Goal: Task Accomplishment & Management: Complete application form

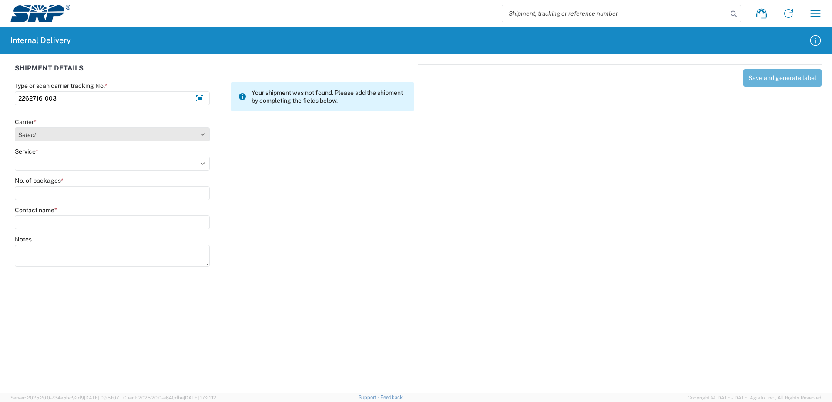
type input "2262716-003"
click at [203, 133] on select "Select Amazon Logistics ATI Trucking BC Dimerco Logistics Empire Southwest FedE…" at bounding box center [112, 135] width 195 height 14
select select "18714"
click at [15, 128] on select "Select Amazon Logistics ATI Trucking BC Dimerco Logistics Empire Southwest FedE…" at bounding box center [112, 135] width 195 height 14
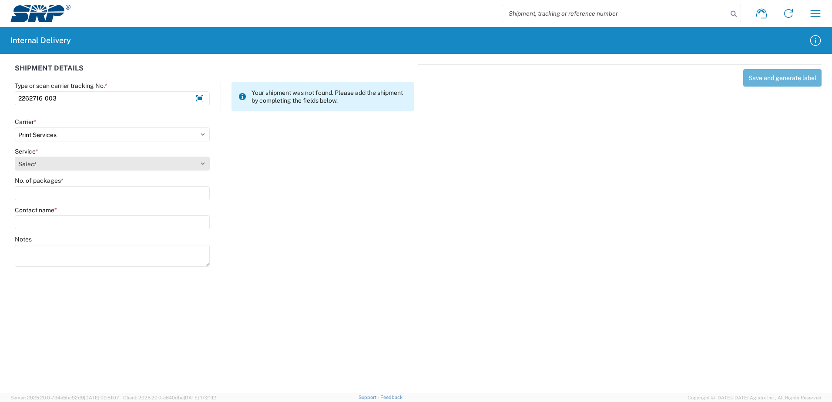
click at [202, 161] on select "Select Ground Inter-office" at bounding box center [112, 164] width 195 height 14
select select "35764"
click at [15, 157] on select "Select Ground Inter-office" at bounding box center [112, 164] width 195 height 14
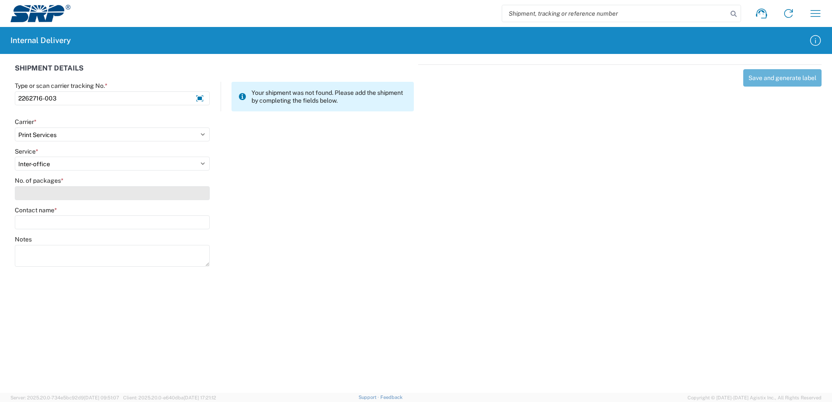
click at [191, 197] on input "No. of packages *" at bounding box center [112, 193] width 195 height 14
type input "1"
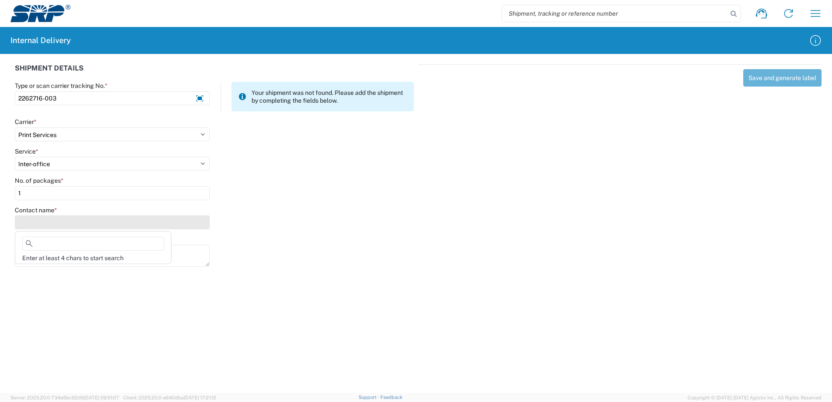
click at [183, 221] on input "Contact name *" at bounding box center [112, 222] width 195 height 14
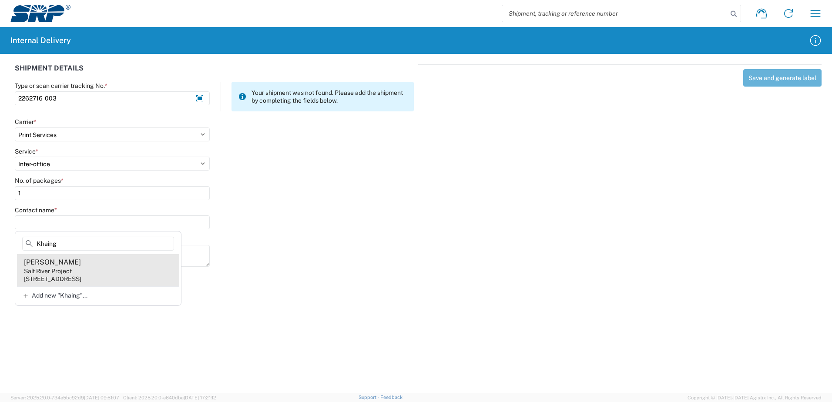
type input "Khaing"
click at [60, 272] on div "Salt River Project" at bounding box center [48, 271] width 48 height 8
type input "[PERSON_NAME]"
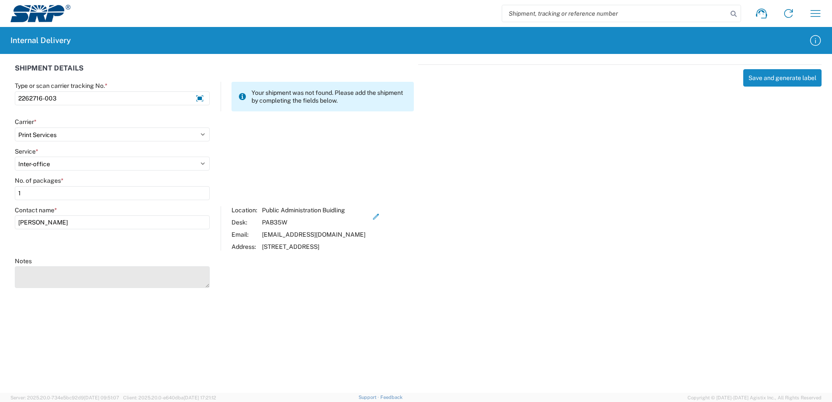
click at [60, 274] on textarea "Notes" at bounding box center [112, 277] width 195 height 22
type textarea "Deliver to PAB Building 15 Storage Room D."
click at [767, 77] on button "Save and generate label" at bounding box center [782, 77] width 78 height 17
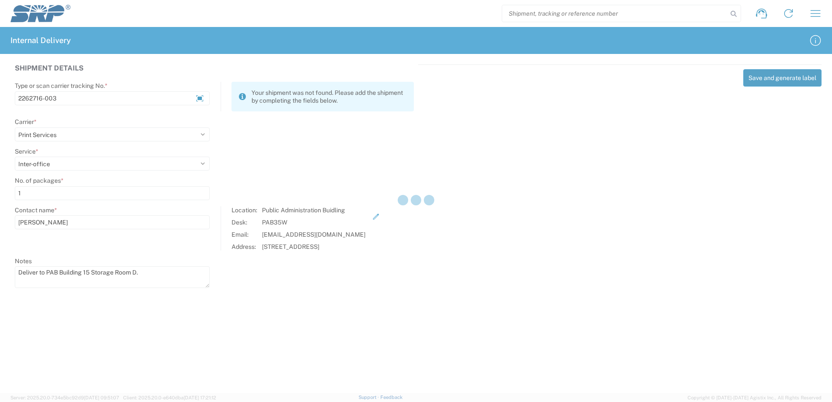
select select
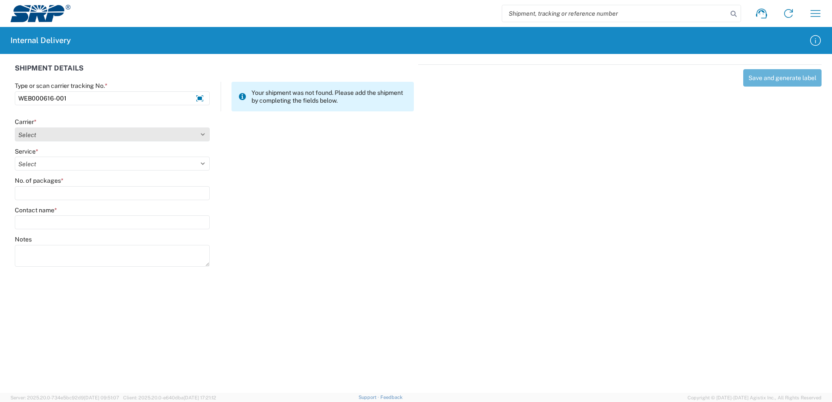
type input "WEB000616-001"
click at [204, 132] on select "Select Amazon Logistics ATI Trucking BC Dimerco Logistics Empire Southwest FedE…" at bounding box center [112, 135] width 195 height 14
select select "18714"
click at [15, 128] on select "Select Amazon Logistics ATI Trucking BC Dimerco Logistics Empire Southwest FedE…" at bounding box center [112, 135] width 195 height 14
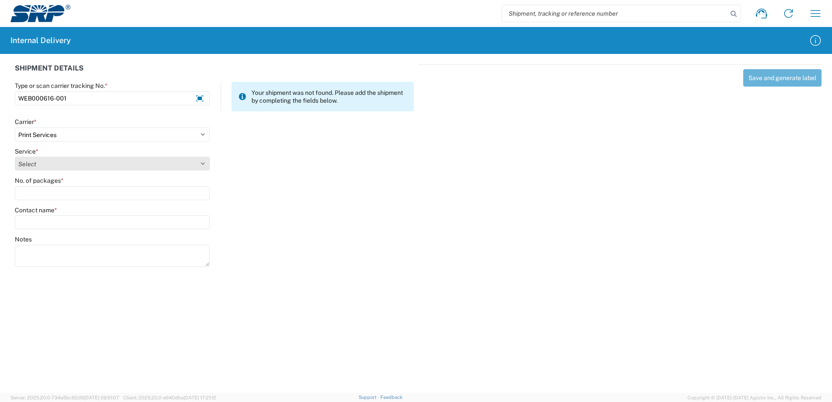
click at [202, 164] on select "Select Ground Inter-office" at bounding box center [112, 164] width 195 height 14
select select "35764"
click at [15, 157] on select "Select Ground Inter-office" at bounding box center [112, 164] width 195 height 14
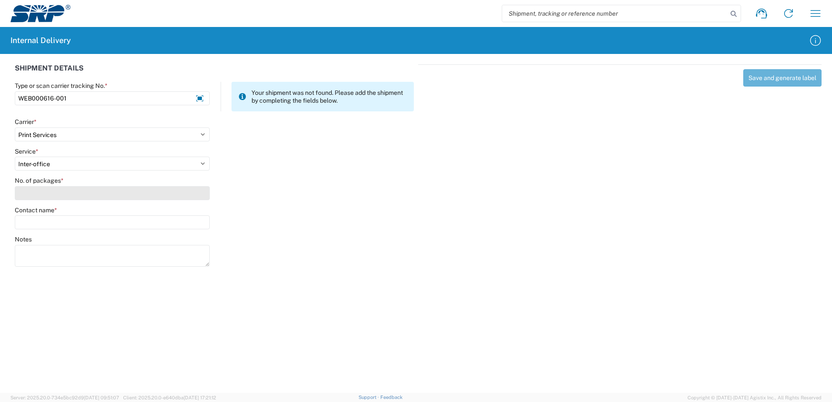
click at [195, 190] on input "No. of packages *" at bounding box center [112, 193] width 195 height 14
type input "1"
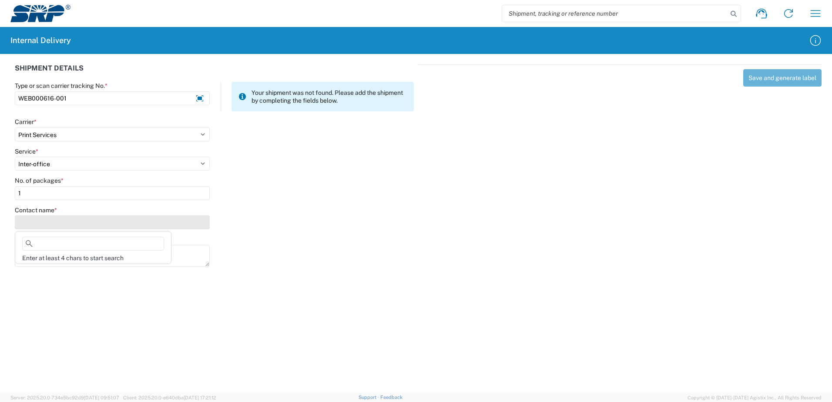
click at [182, 227] on input "Contact name *" at bounding box center [112, 222] width 195 height 14
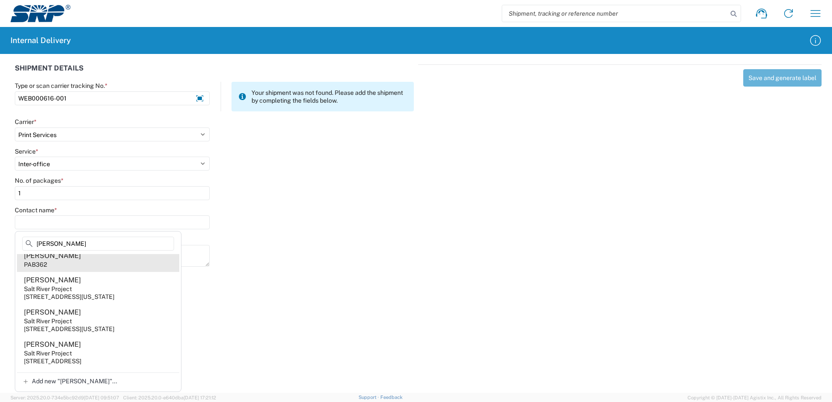
scroll to position [31, 0]
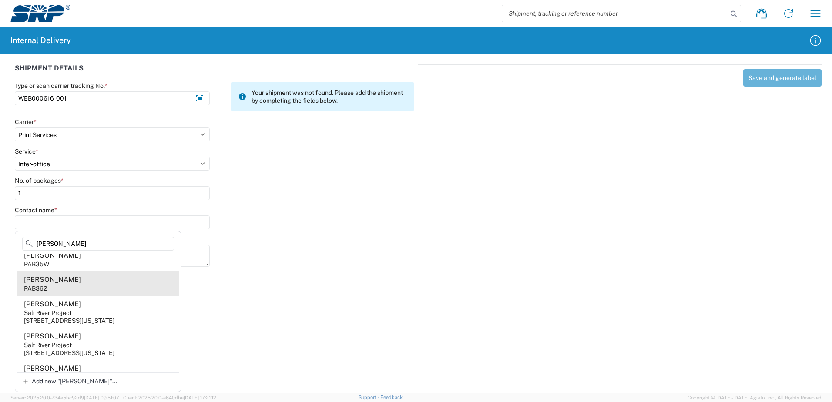
type input "[PERSON_NAME]"
click at [61, 277] on agx-address-suggestion-item "[PERSON_NAME] PAB362" at bounding box center [98, 284] width 162 height 24
type input "[PERSON_NAME]"
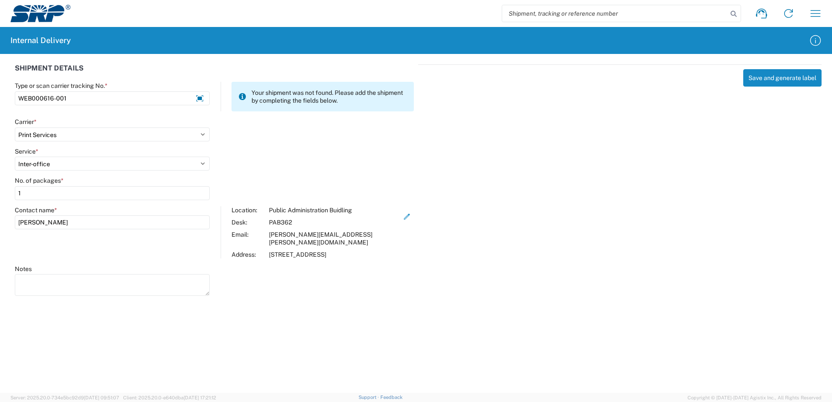
click at [61, 277] on textarea "Notes" at bounding box center [112, 285] width 195 height 22
type textarea "Table Tents"
click at [786, 77] on button "Save and generate label" at bounding box center [782, 77] width 78 height 17
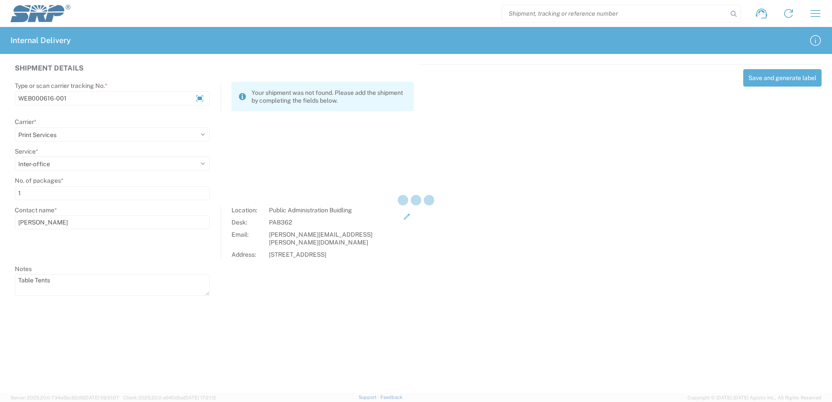
select select
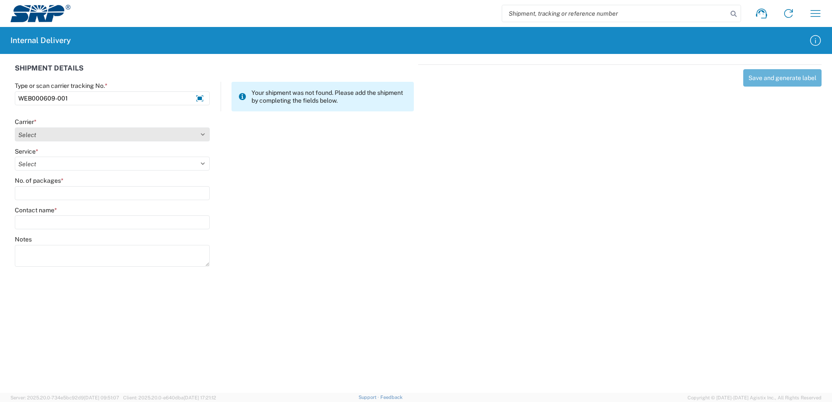
type input "WEB000609-001"
click at [201, 135] on select "Select Amazon Logistics ATI Trucking BC Dimerco Logistics Empire Southwest FedE…" at bounding box center [112, 135] width 195 height 14
select select "18714"
click at [15, 128] on select "Select Amazon Logistics ATI Trucking BC Dimerco Logistics Empire Southwest FedE…" at bounding box center [112, 135] width 195 height 14
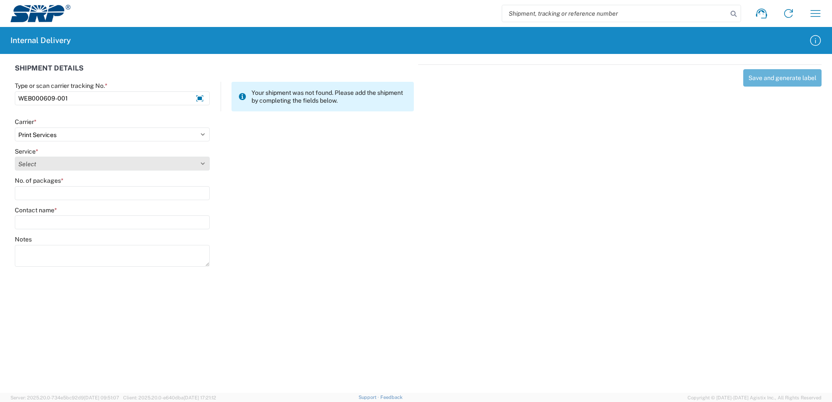
click at [201, 164] on select "Select Ground Inter-office" at bounding box center [112, 164] width 195 height 14
select select "35764"
click at [15, 157] on select "Select Ground Inter-office" at bounding box center [112, 164] width 195 height 14
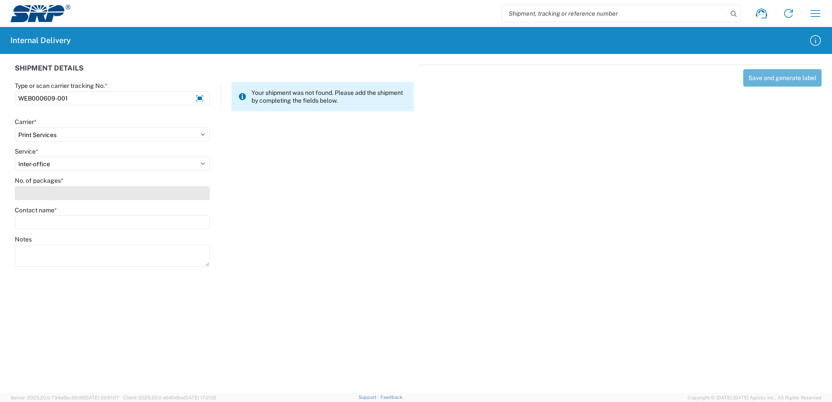
click at [189, 192] on input "No. of packages *" at bounding box center [112, 193] width 195 height 14
type input "1"
click at [172, 225] on input "Contact name *" at bounding box center [112, 222] width 195 height 14
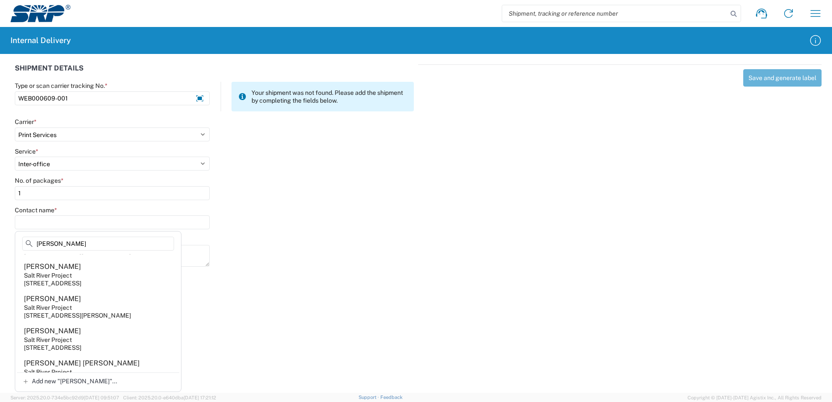
scroll to position [87, 0]
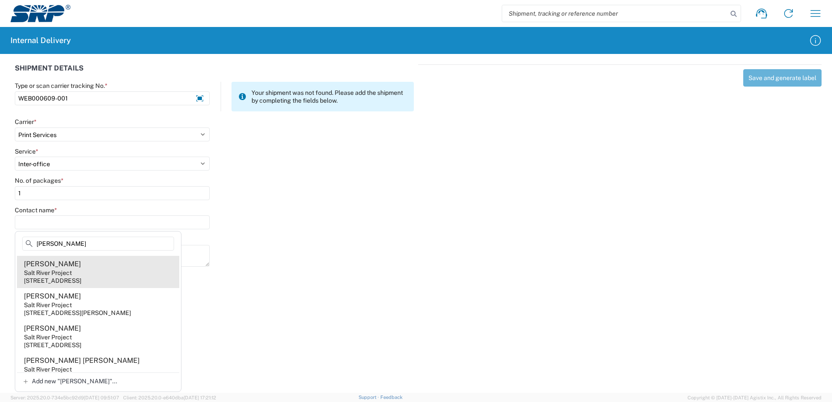
type input "[PERSON_NAME]"
click at [72, 277] on div "Salt River Project" at bounding box center [48, 273] width 48 height 8
type input "[PERSON_NAME]"
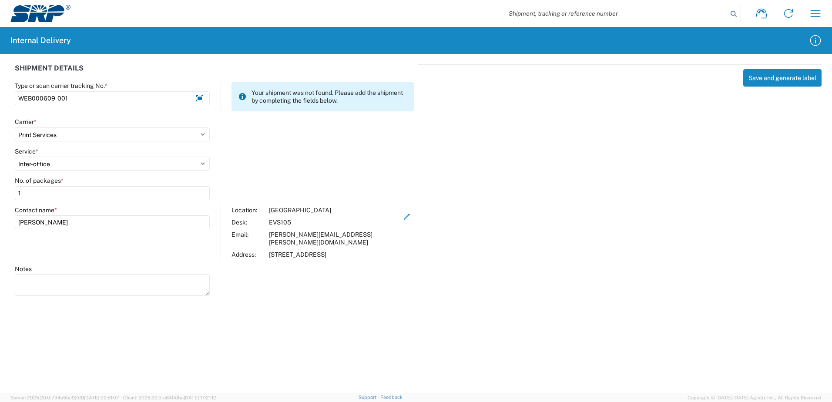
click at [73, 277] on textarea "Notes" at bounding box center [112, 285] width 195 height 22
type textarea "Unit Operators Monthly Inspection Form"
click at [791, 76] on button "Save and generate label" at bounding box center [782, 77] width 78 height 17
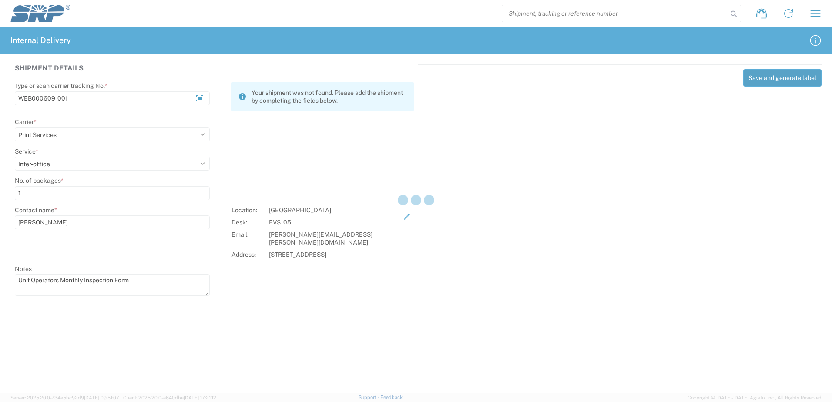
select select
